Goal: Transaction & Acquisition: Purchase product/service

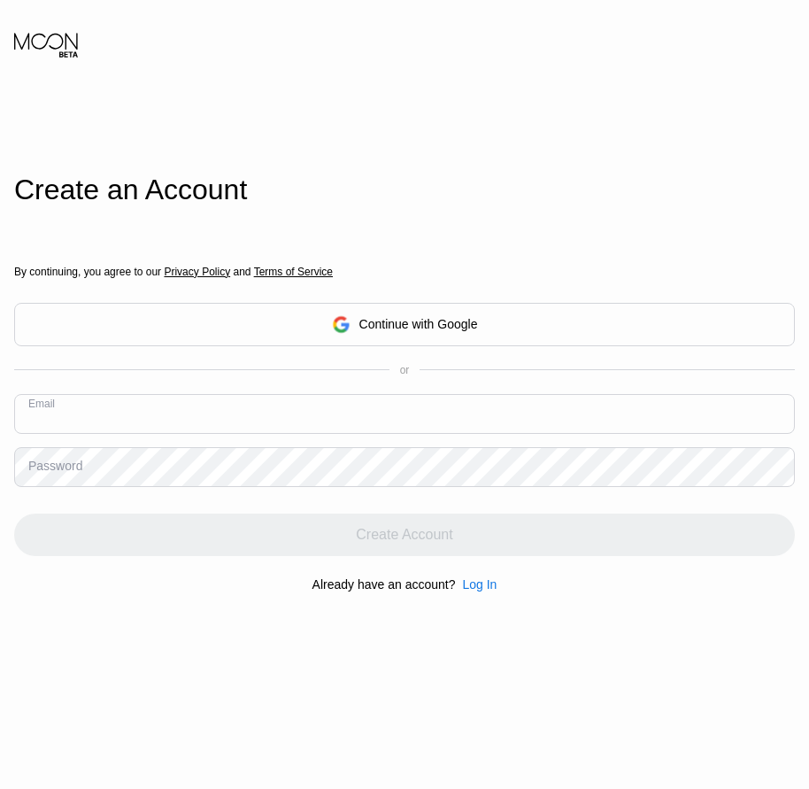
drag, startPoint x: 134, startPoint y: 435, endPoint x: 94, endPoint y: 419, distance: 42.9
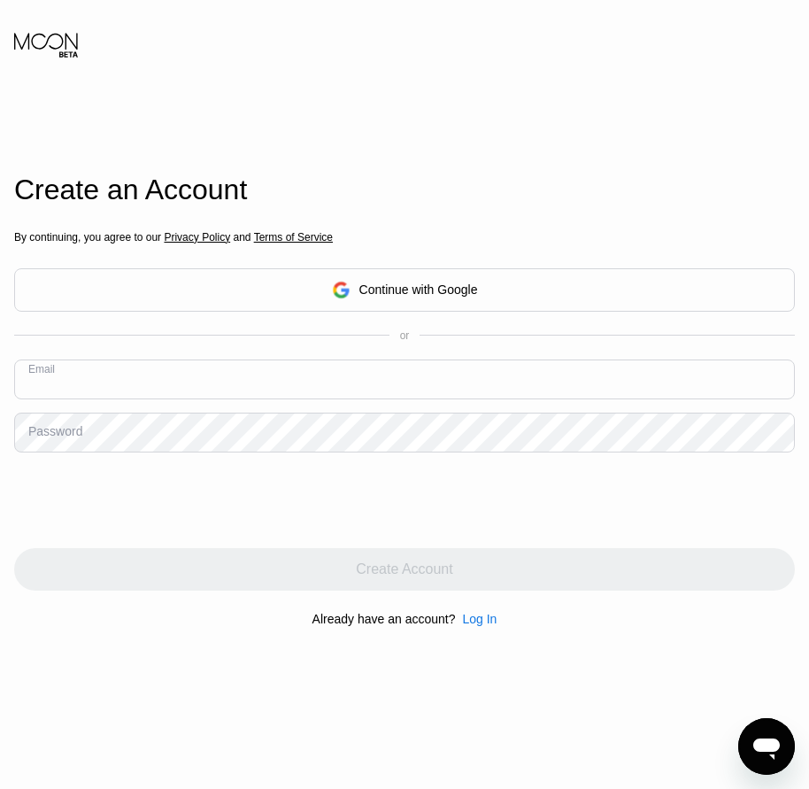
paste input "[EMAIL_ADDRESS][DOMAIN_NAME]"
type input "[EMAIL_ADDRESS][DOMAIN_NAME]"
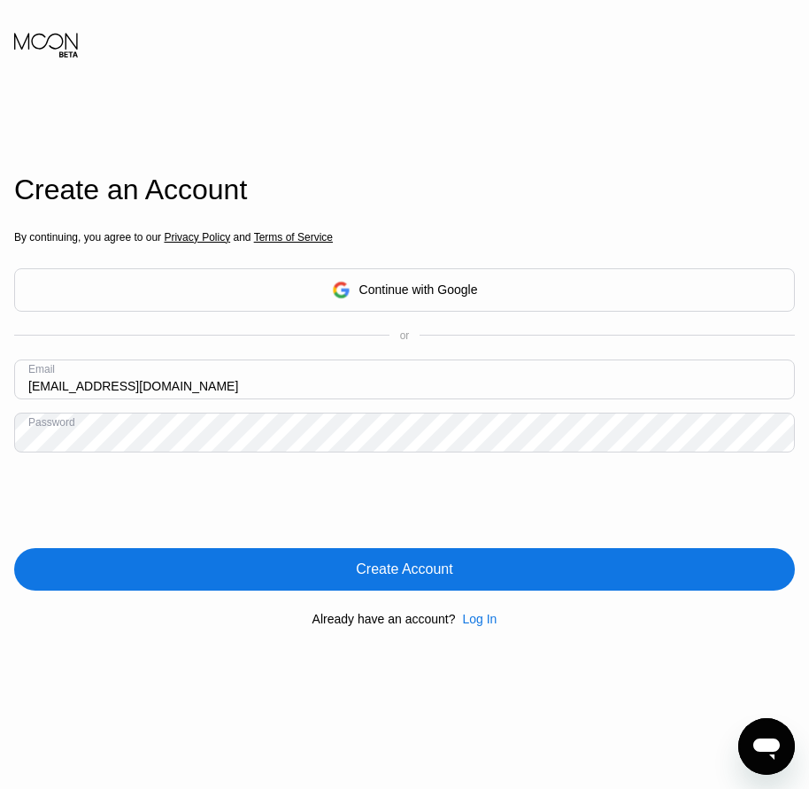
click at [397, 584] on div "Create Account" at bounding box center [404, 569] width 781 height 43
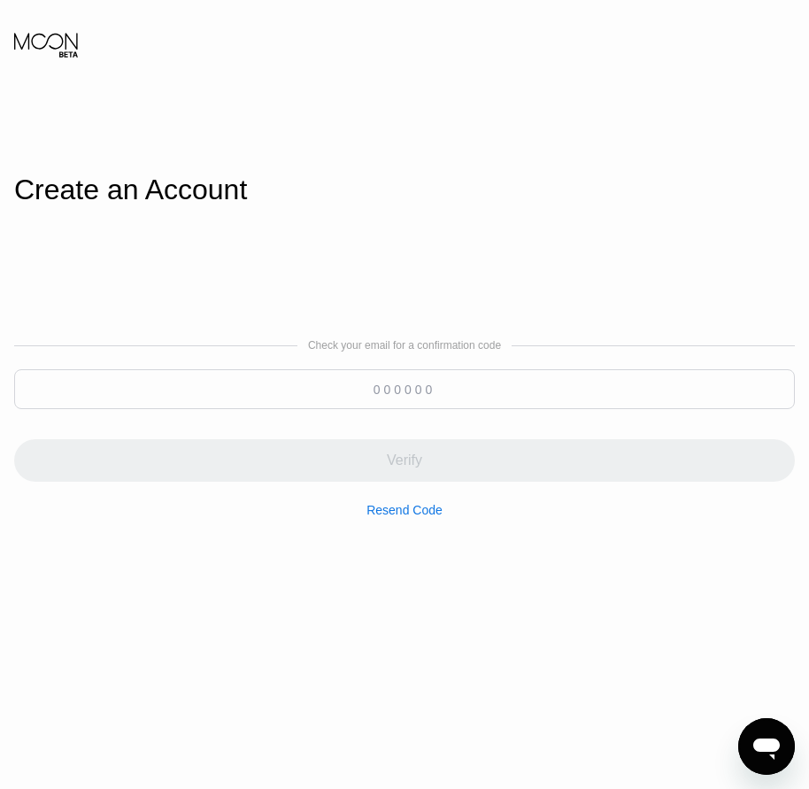
paste input "077716"
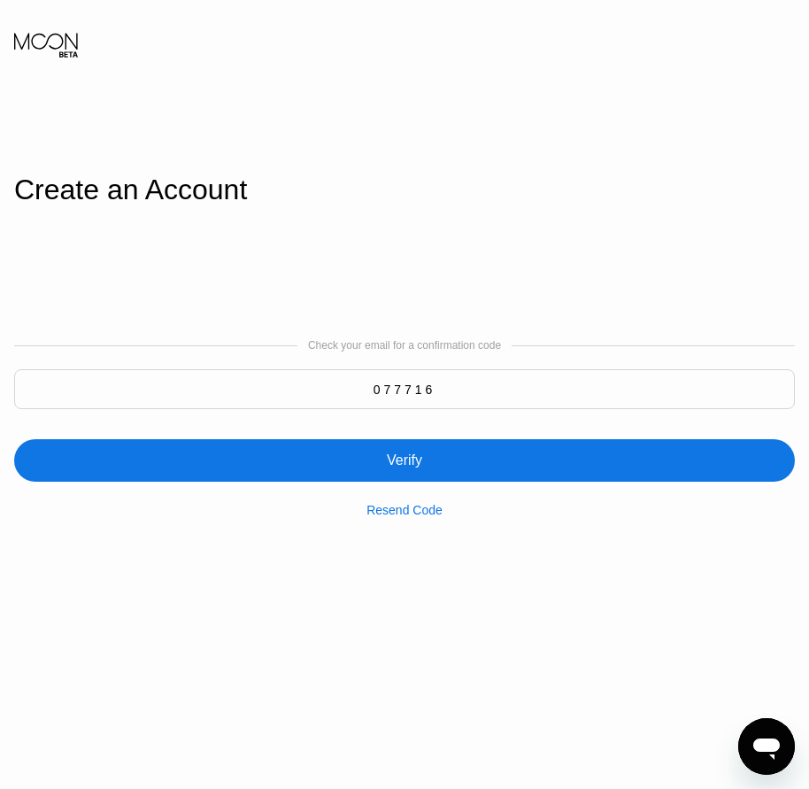
type input "077716"
click at [404, 469] on div "Verify" at bounding box center [404, 461] width 35 height 18
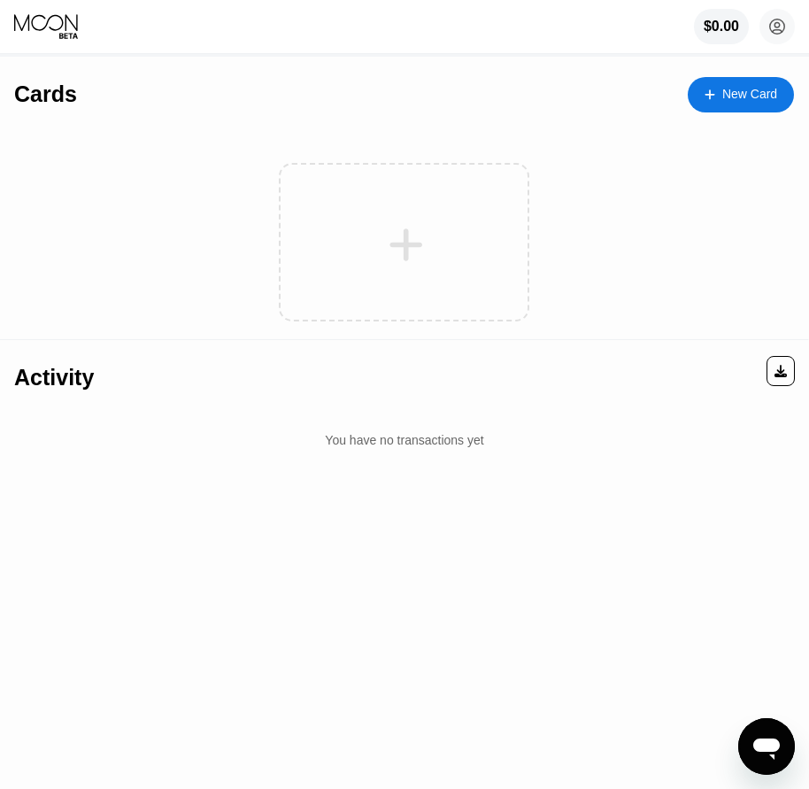
click at [731, 102] on div "New Card" at bounding box center [750, 94] width 55 height 15
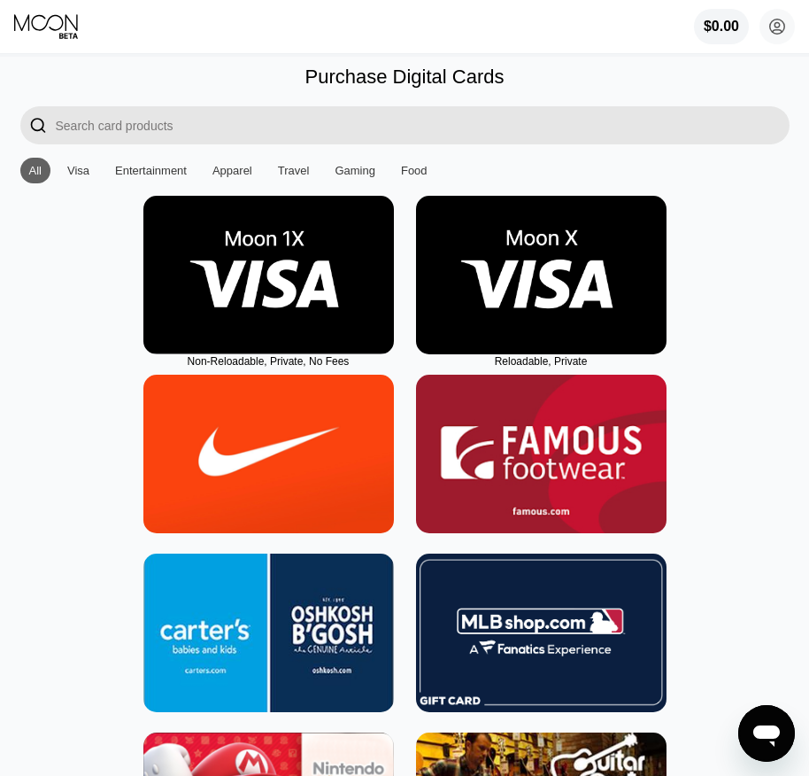
click at [545, 348] on img at bounding box center [541, 275] width 251 height 158
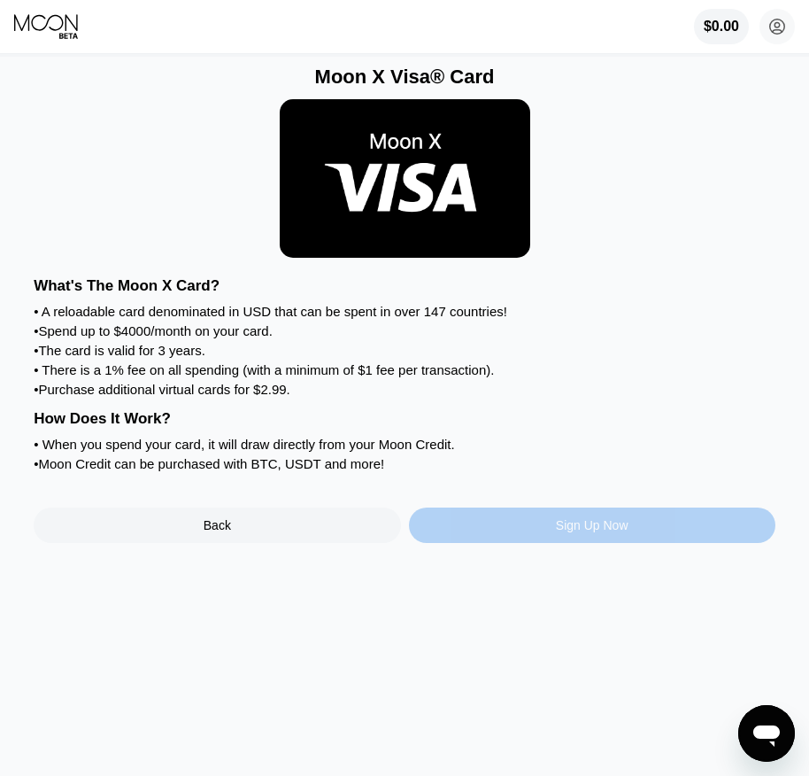
click at [584, 532] on div "Sign Up Now" at bounding box center [592, 525] width 73 height 14
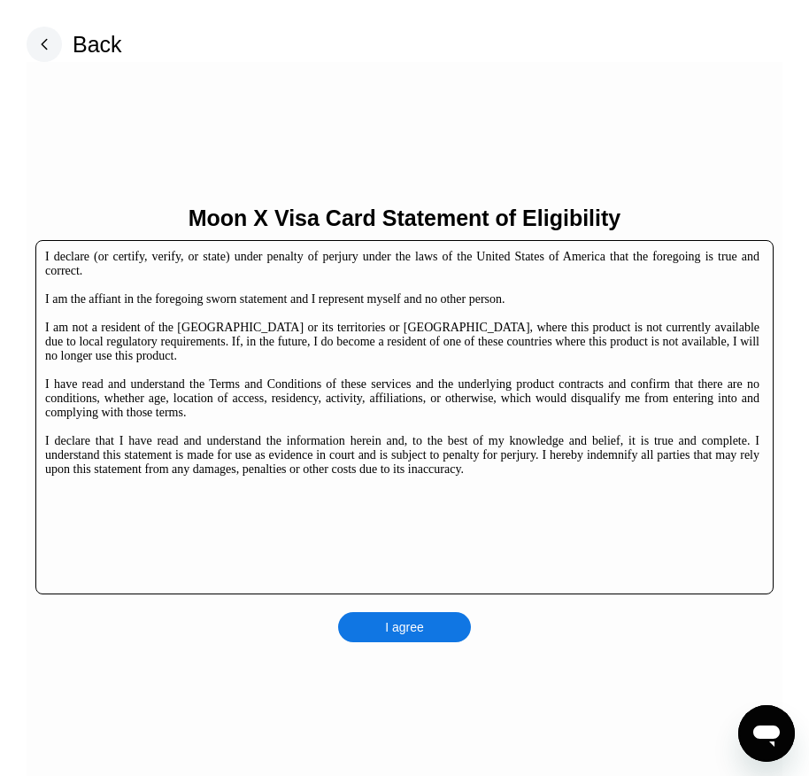
click at [440, 626] on div "I agree" at bounding box center [404, 627] width 133 height 30
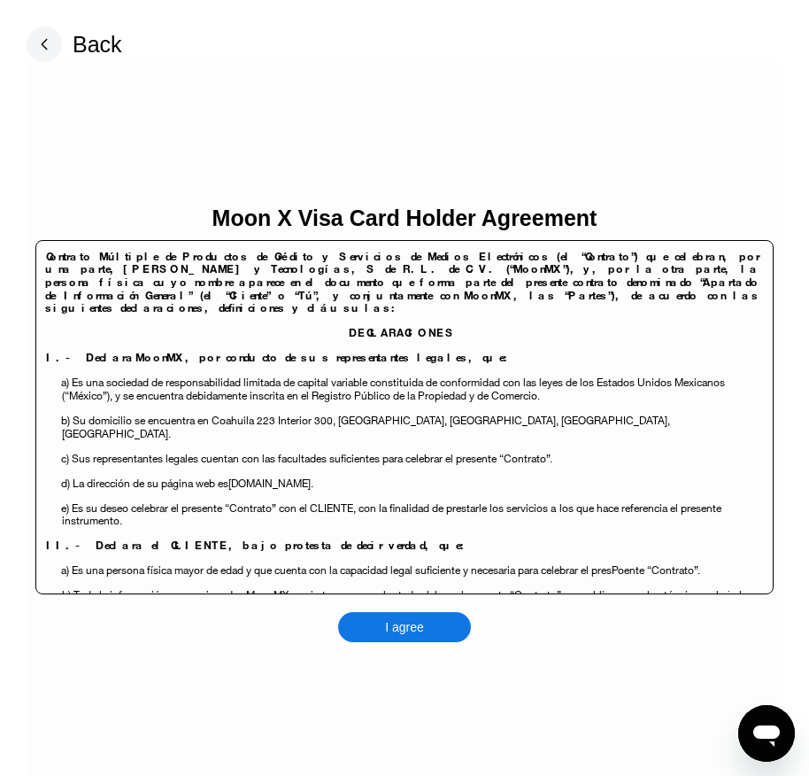
click at [435, 630] on div "I agree" at bounding box center [404, 627] width 133 height 30
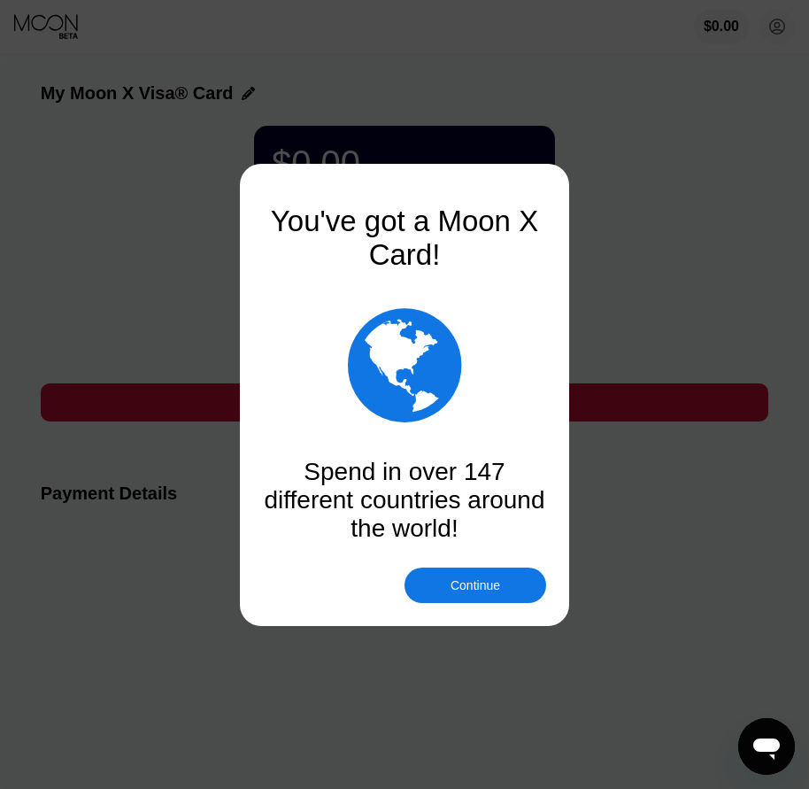
click at [472, 587] on div "Continue" at bounding box center [476, 585] width 50 height 14
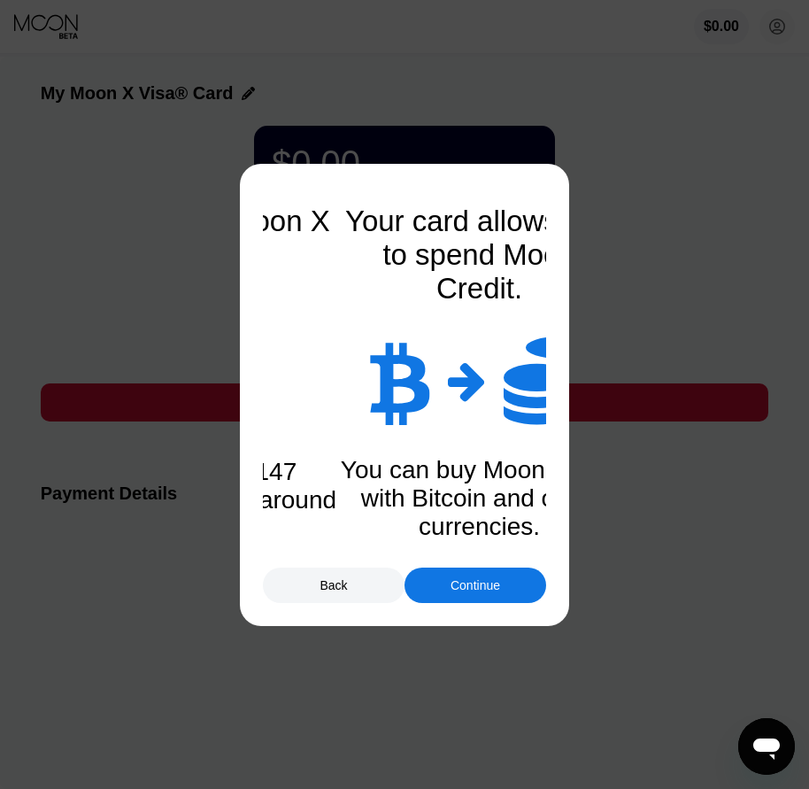
click at [478, 591] on div "Continue" at bounding box center [476, 585] width 50 height 14
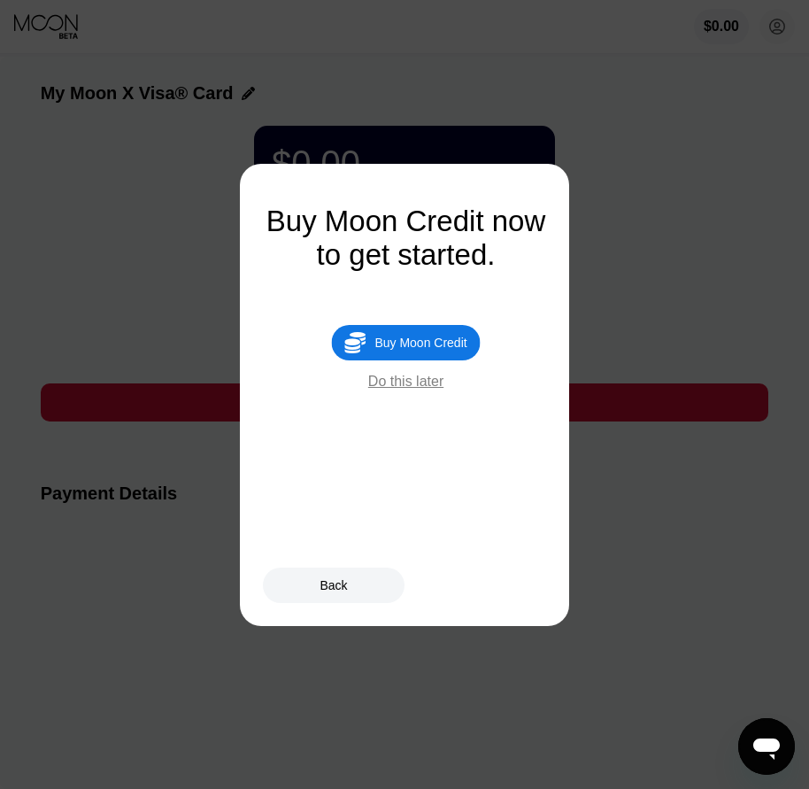
click at [452, 360] on div " Buy Moon Credit" at bounding box center [405, 342] width 149 height 35
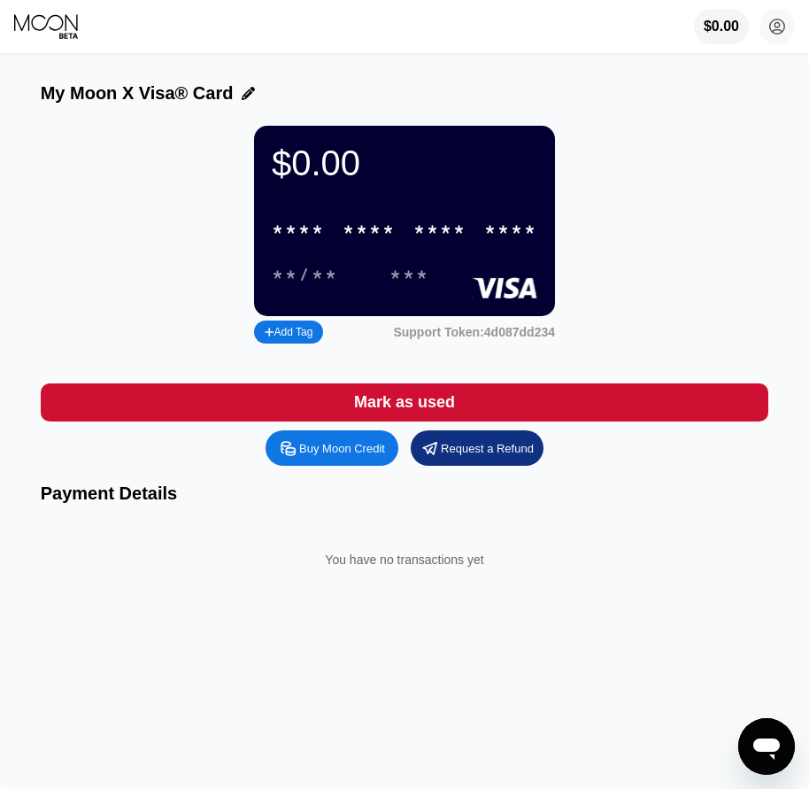
type input "0"
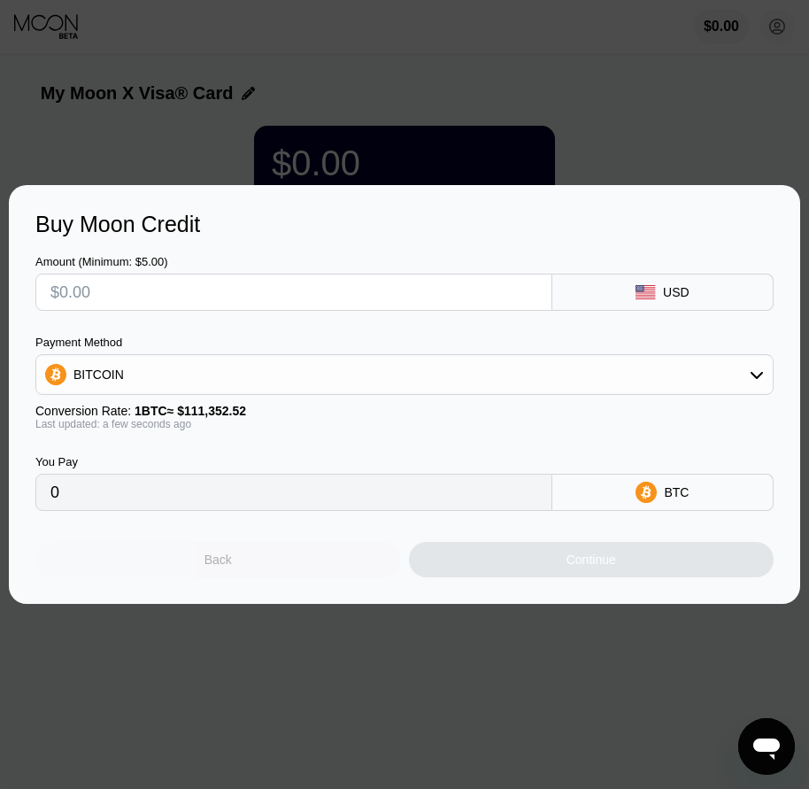
click at [248, 577] on div "Back" at bounding box center [218, 559] width 366 height 35
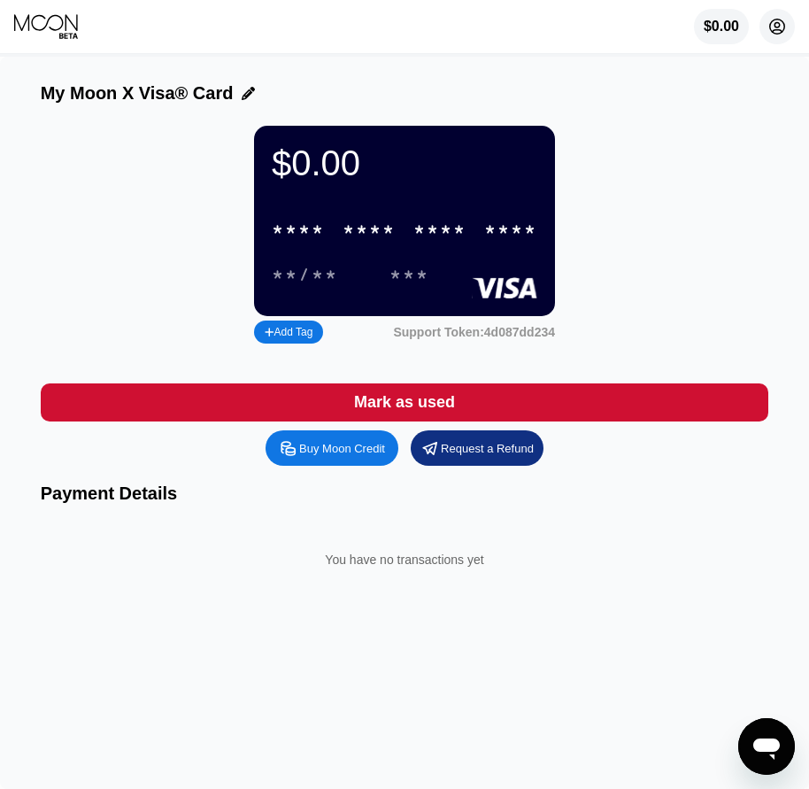
click at [778, 31] on icon at bounding box center [778, 27] width 10 height 10
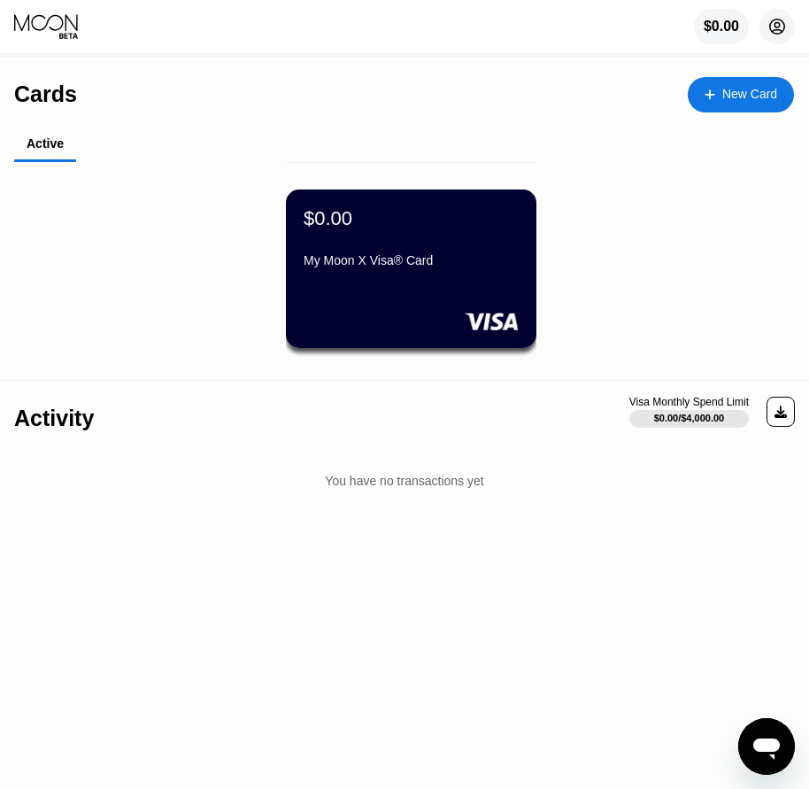
click at [779, 31] on icon at bounding box center [778, 27] width 10 height 10
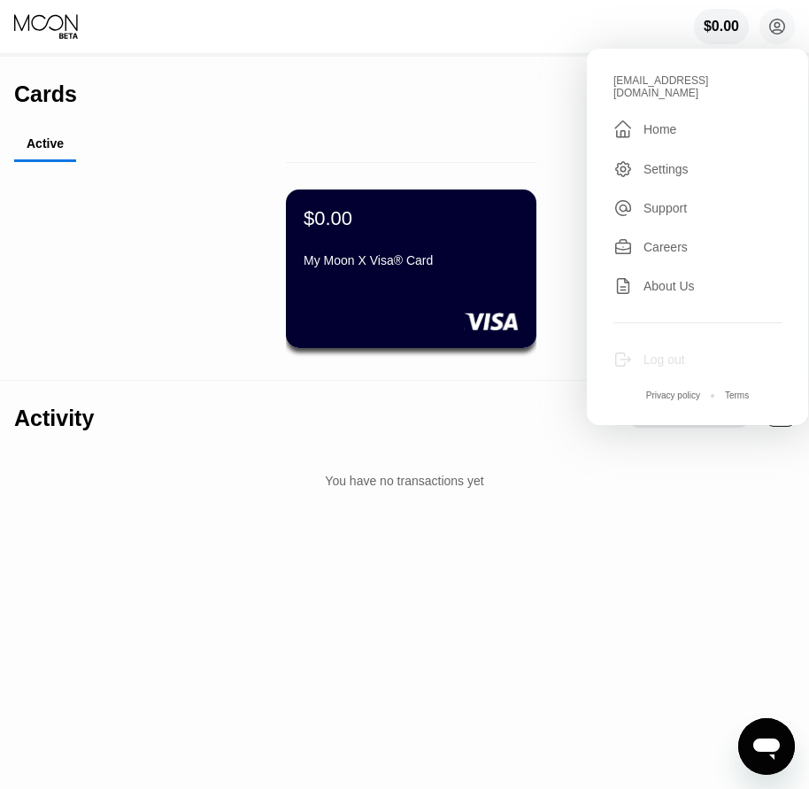
click at [670, 353] on div "Log out" at bounding box center [665, 359] width 42 height 14
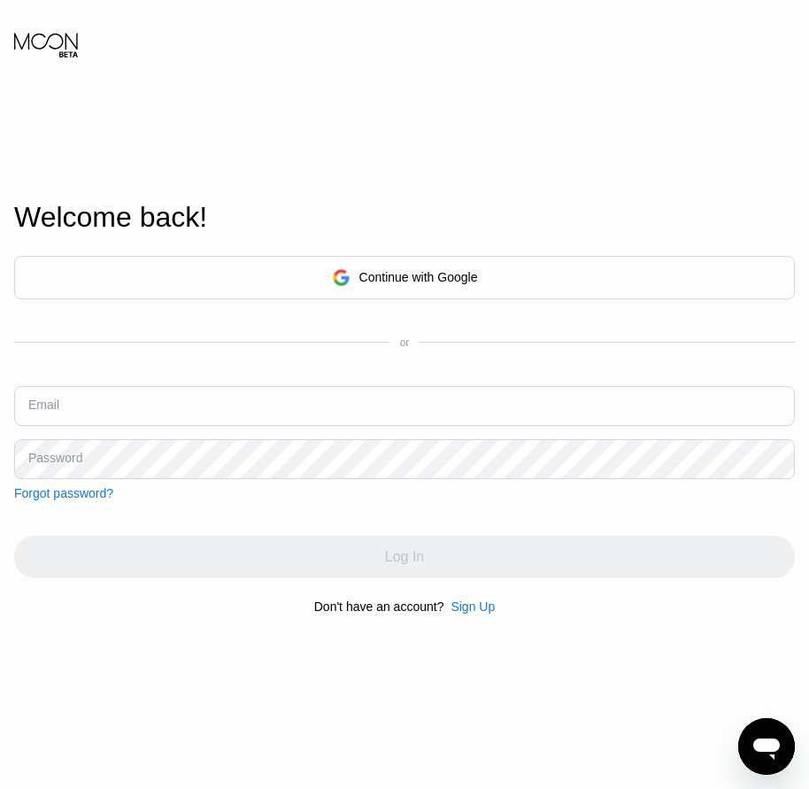
click at [473, 613] on div "Sign Up" at bounding box center [473, 606] width 44 height 14
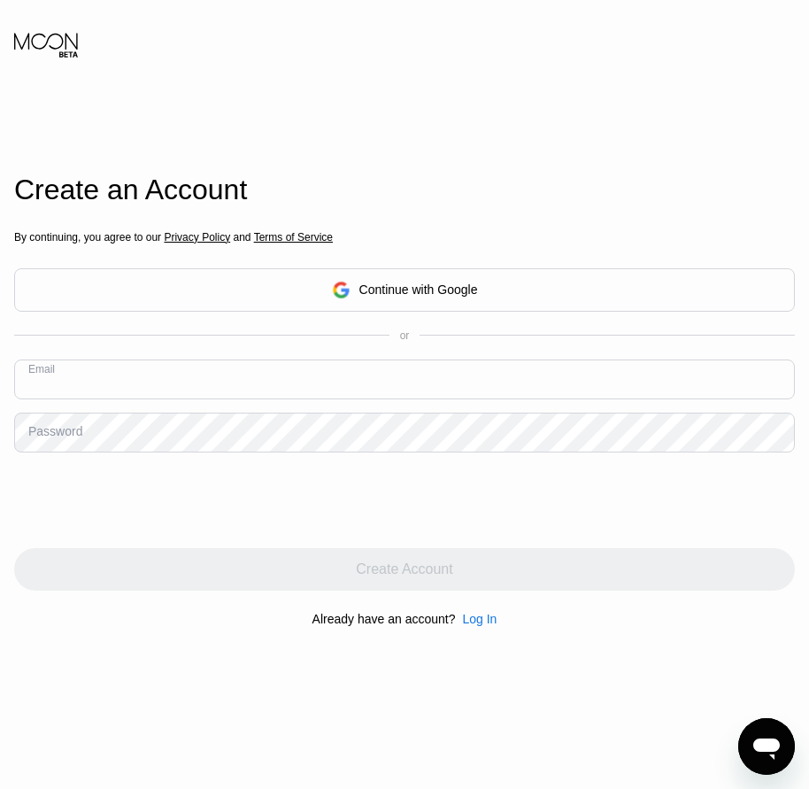
paste input "kraurosis@websend.net"
type input "kraurosis@websend.net"
click at [59, 438] on div "Password" at bounding box center [55, 431] width 54 height 14
click at [64, 438] on div "Password" at bounding box center [55, 431] width 54 height 14
drag, startPoint x: 66, startPoint y: 434, endPoint x: 71, endPoint y: 443, distance: 9.9
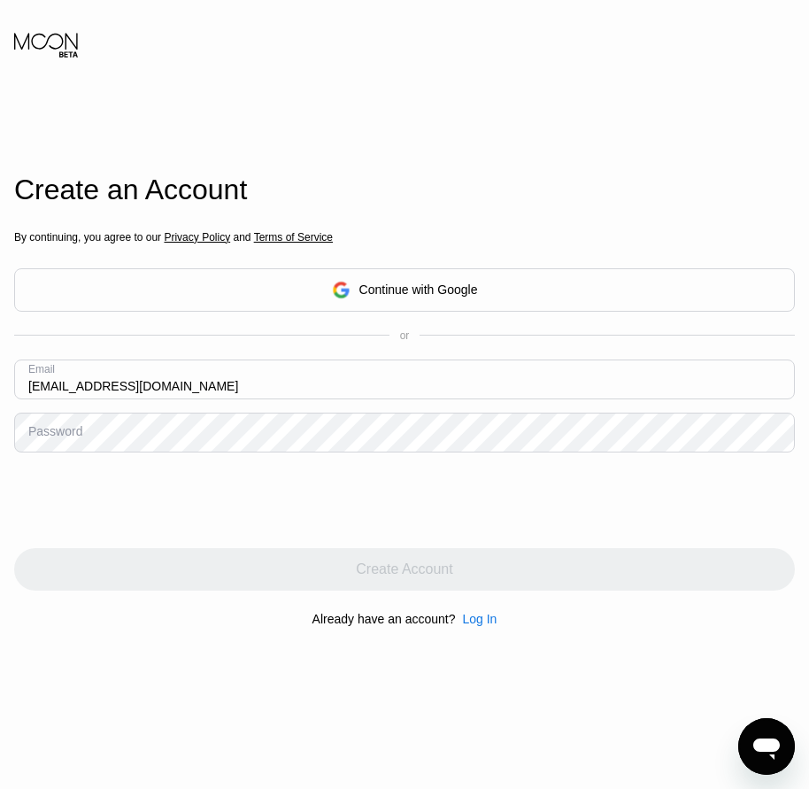
click at [66, 435] on div "Password" at bounding box center [55, 431] width 54 height 14
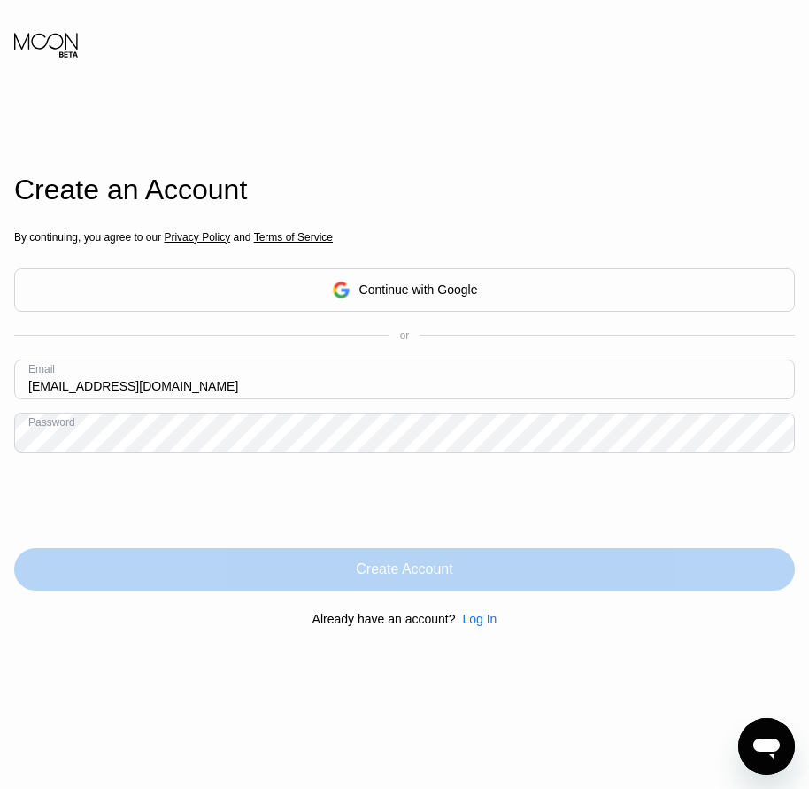
click at [422, 570] on div "Create Account" at bounding box center [404, 569] width 97 height 18
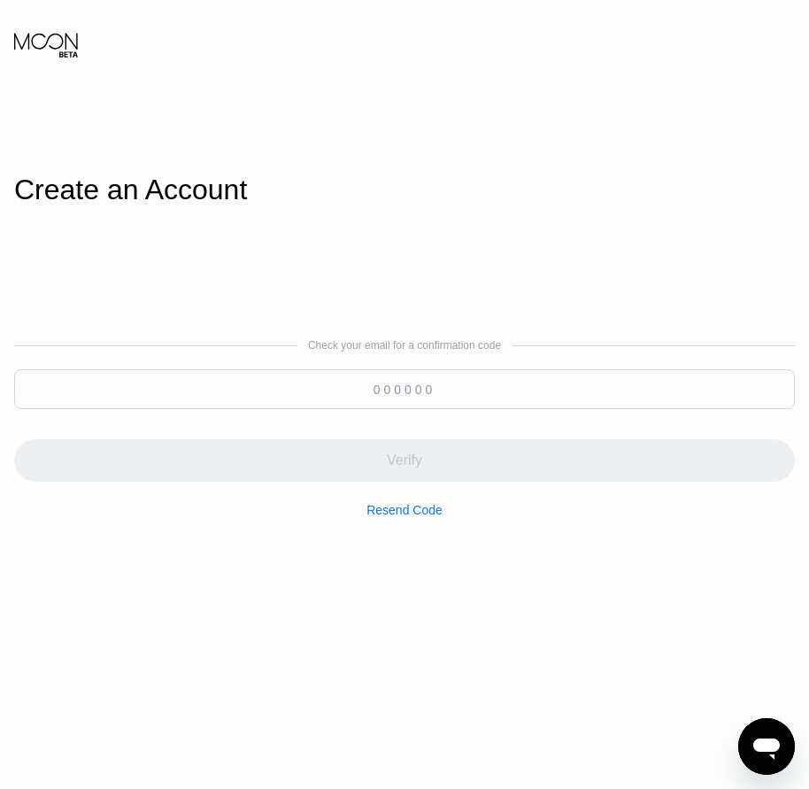
paste input "247714"
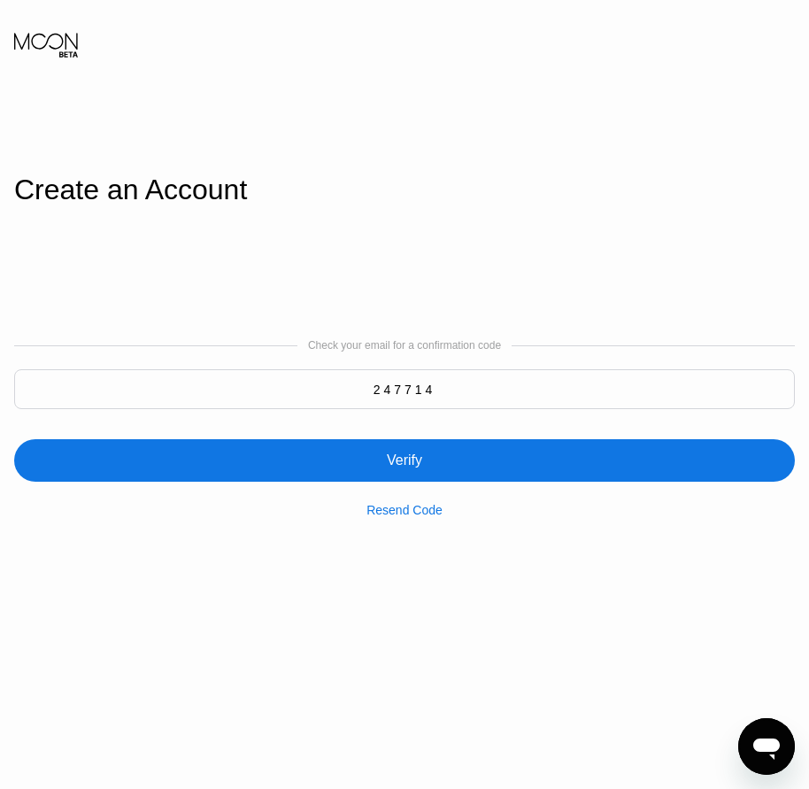
type input "247714"
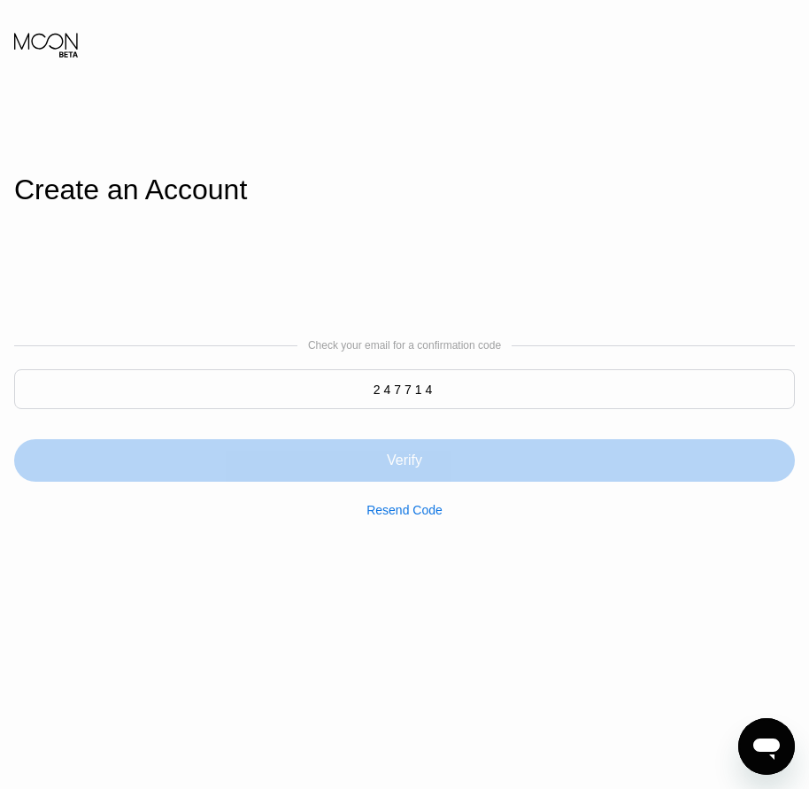
click at [414, 469] on div "Verify" at bounding box center [404, 461] width 35 height 18
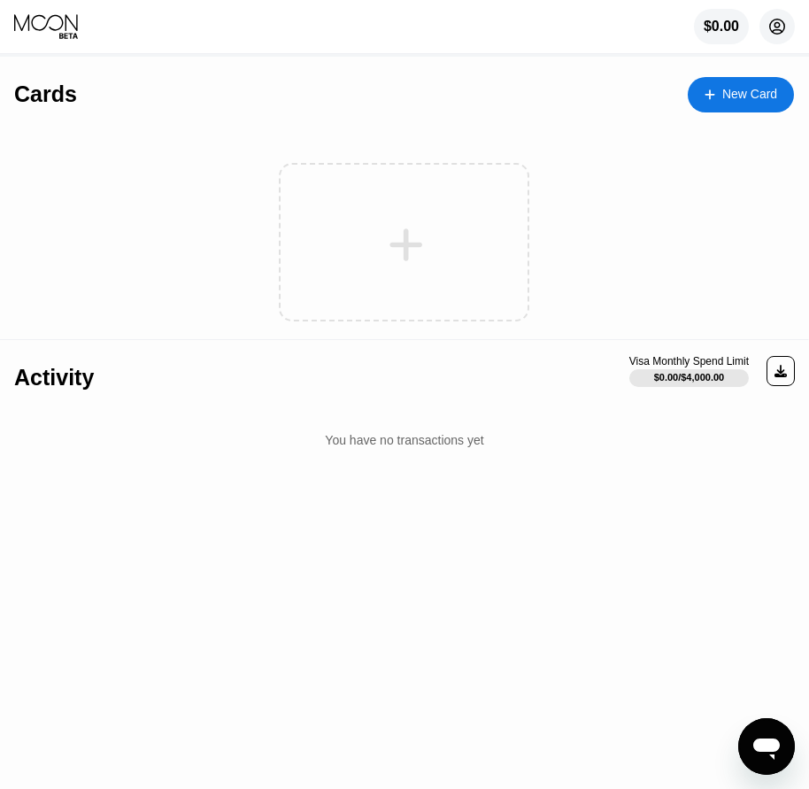
click at [788, 25] on circle at bounding box center [777, 26] width 35 height 35
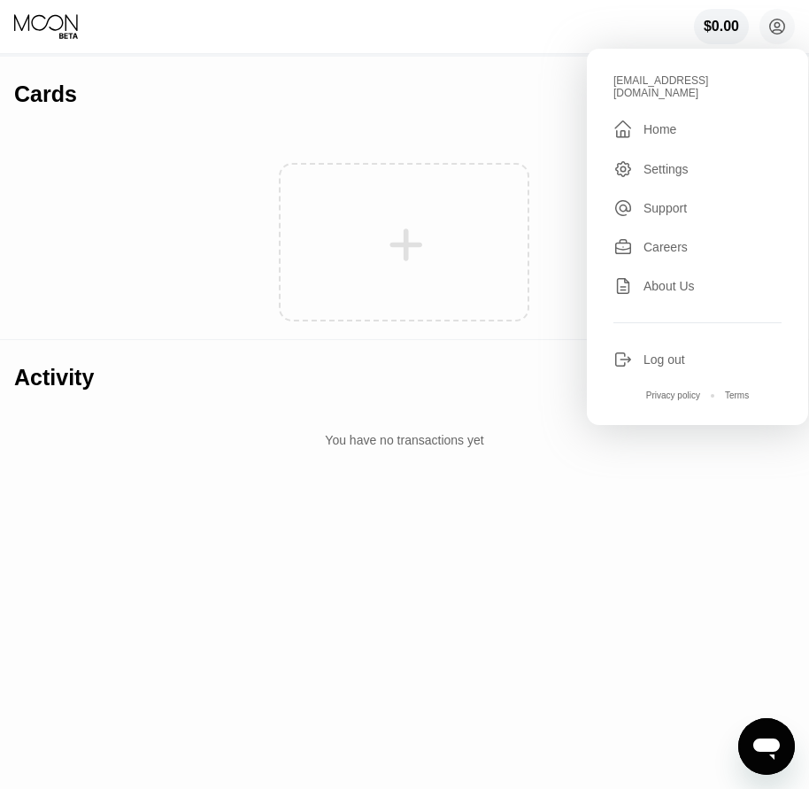
click at [519, 91] on div "Cards New Card" at bounding box center [404, 88] width 780 height 62
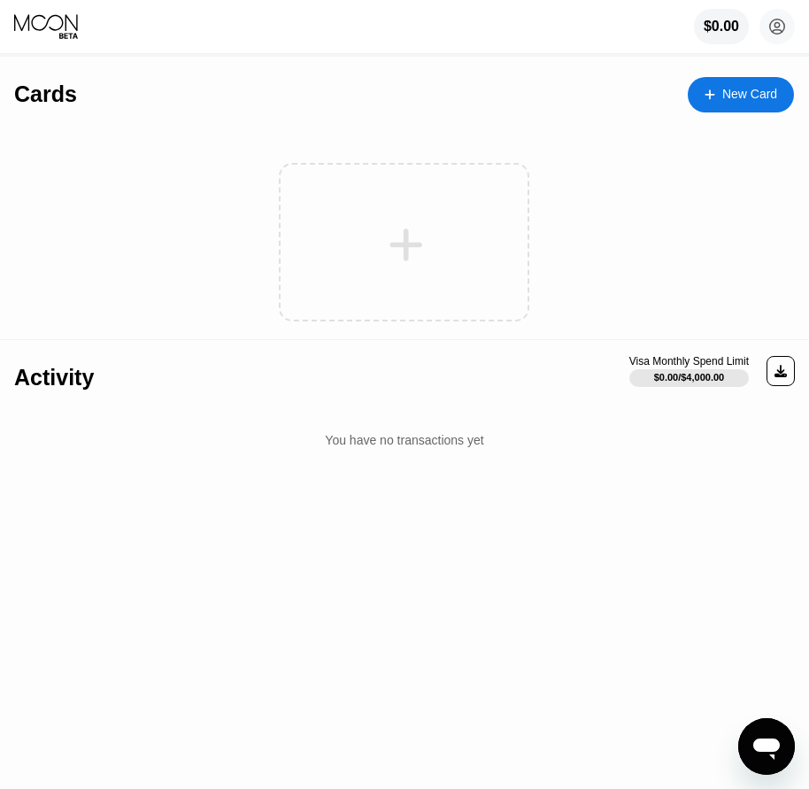
click at [733, 97] on div "New Card" at bounding box center [750, 94] width 55 height 15
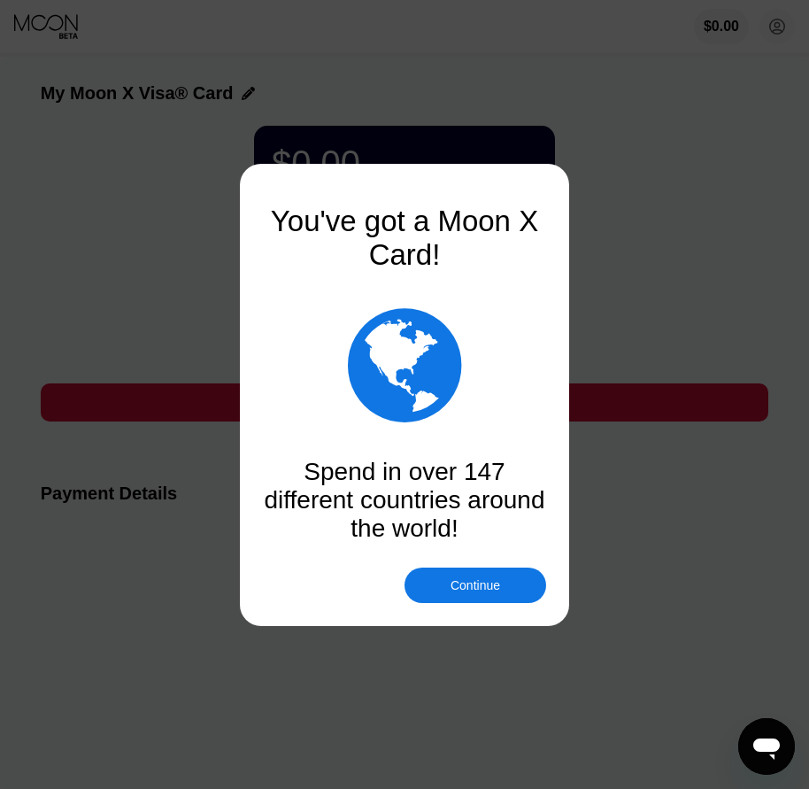
click at [474, 584] on div "Continue" at bounding box center [476, 585] width 50 height 14
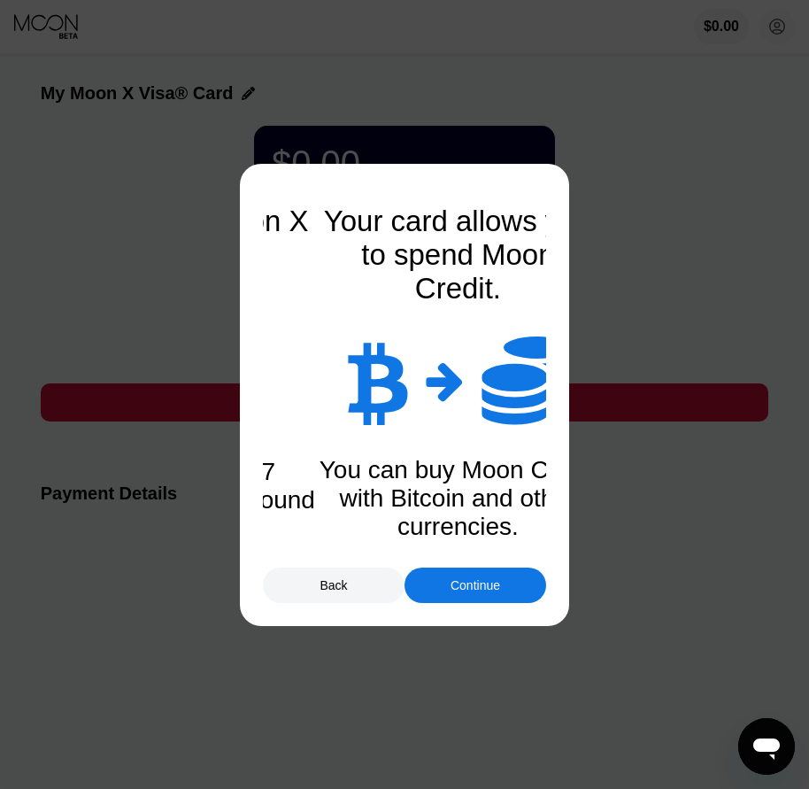
click at [471, 592] on div "Continue" at bounding box center [476, 585] width 50 height 14
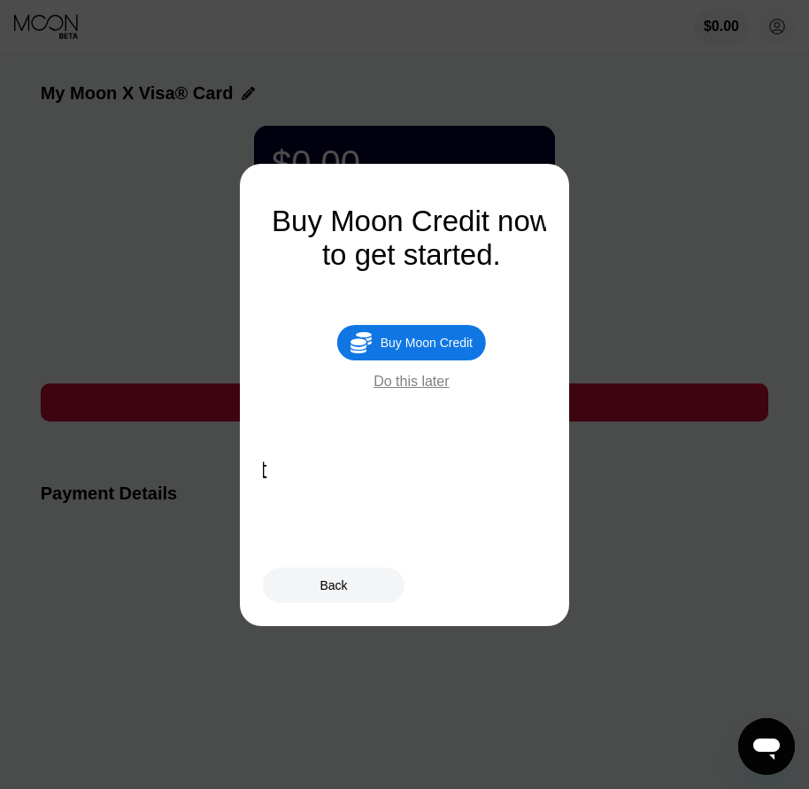
click at [451, 350] on div "Buy Moon Credit" at bounding box center [427, 343] width 92 height 14
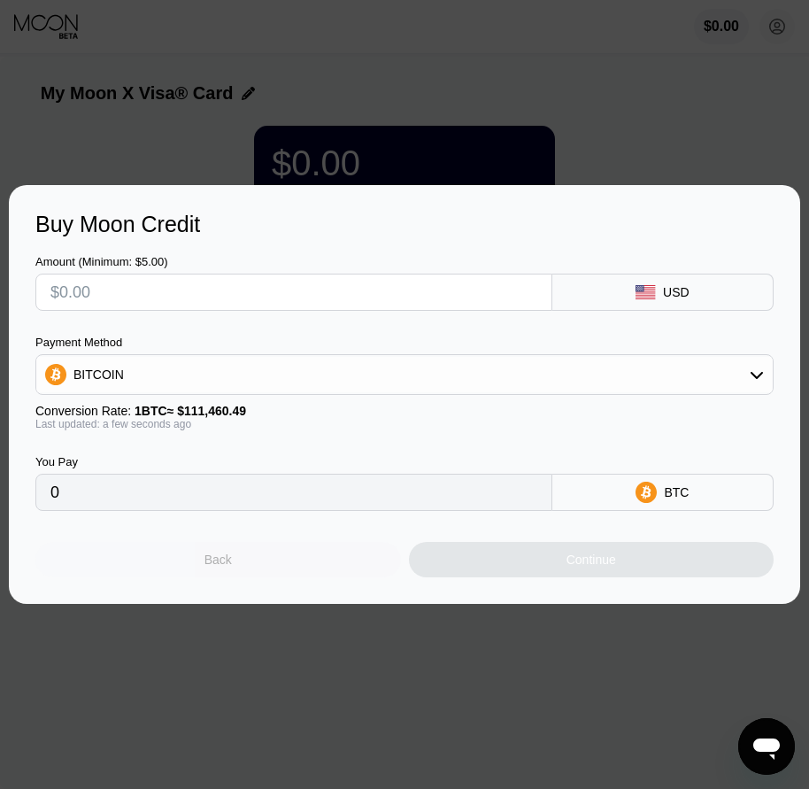
drag, startPoint x: 269, startPoint y: 553, endPoint x: 415, endPoint y: 383, distance: 224.2
click at [268, 556] on div "Back" at bounding box center [218, 559] width 366 height 35
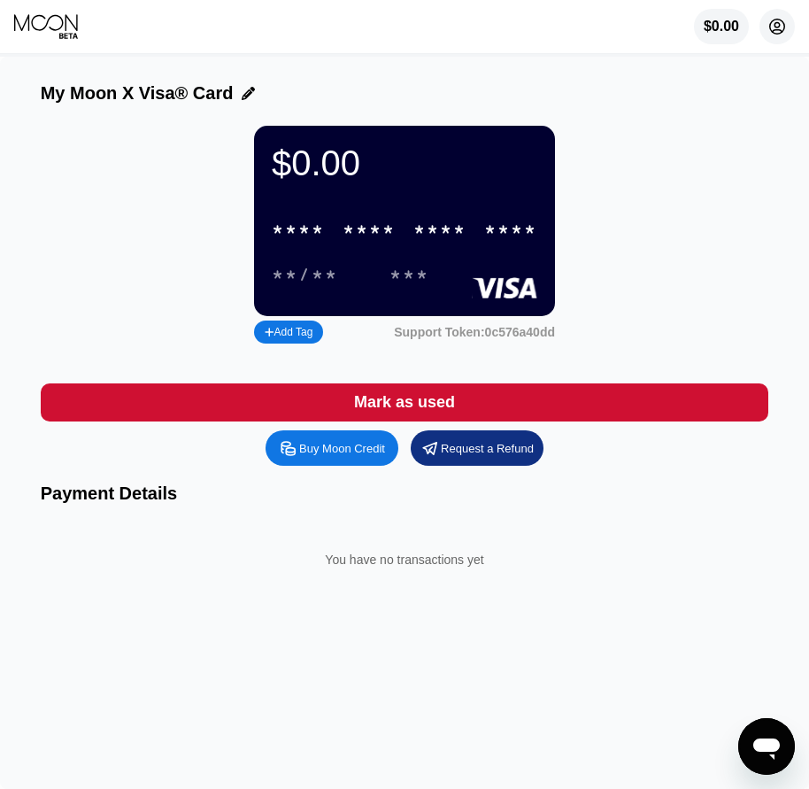
click at [778, 27] on circle at bounding box center [777, 26] width 35 height 35
